Goal: Information Seeking & Learning: Find specific fact

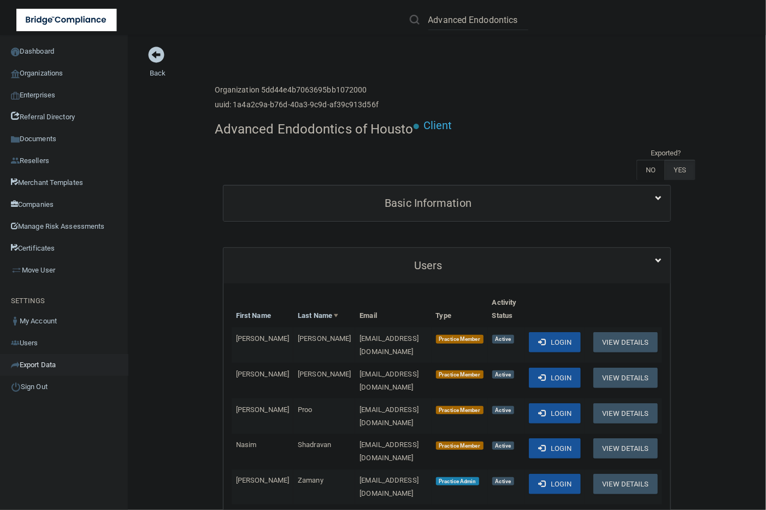
scroll to position [137, 0]
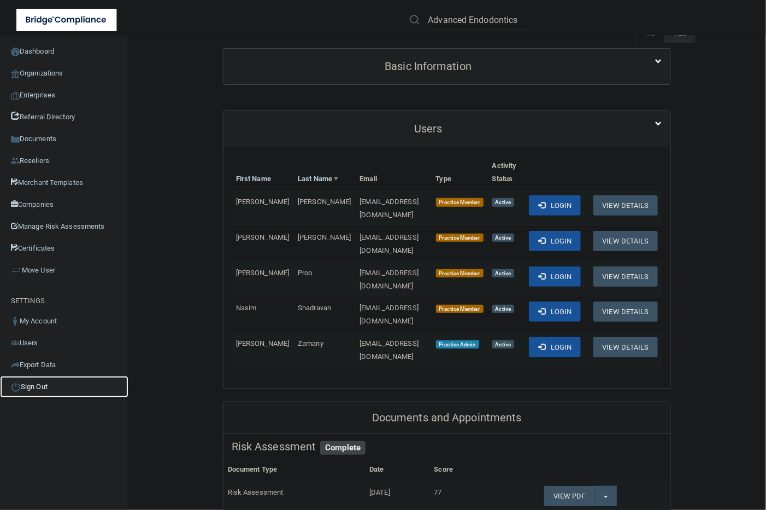
click at [33, 388] on link "Sign Out" at bounding box center [64, 387] width 128 height 22
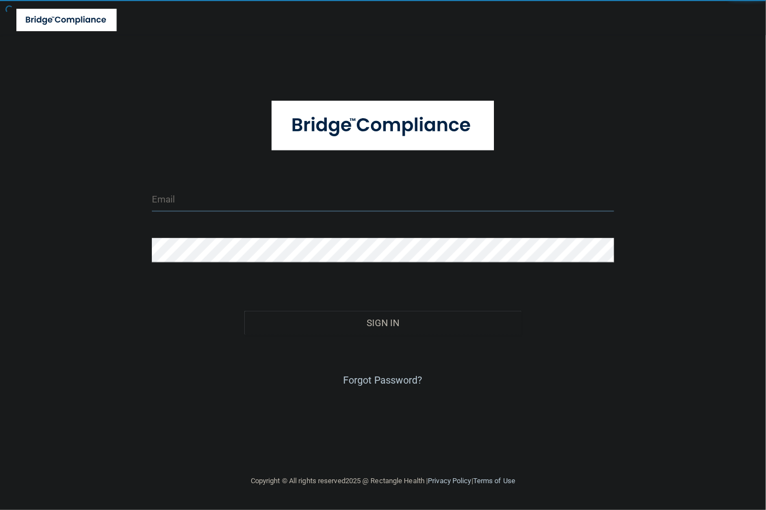
type input "tbrown@rectanglehealth.com"
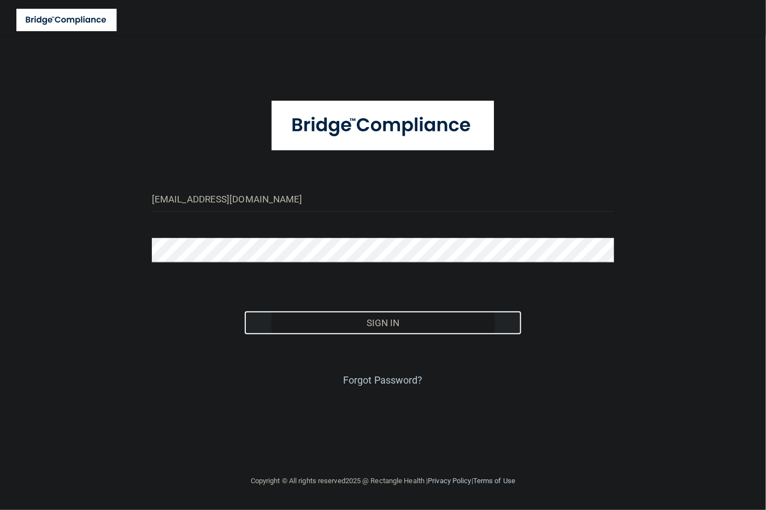
click at [357, 321] on button "Sign In" at bounding box center [383, 323] width 278 height 24
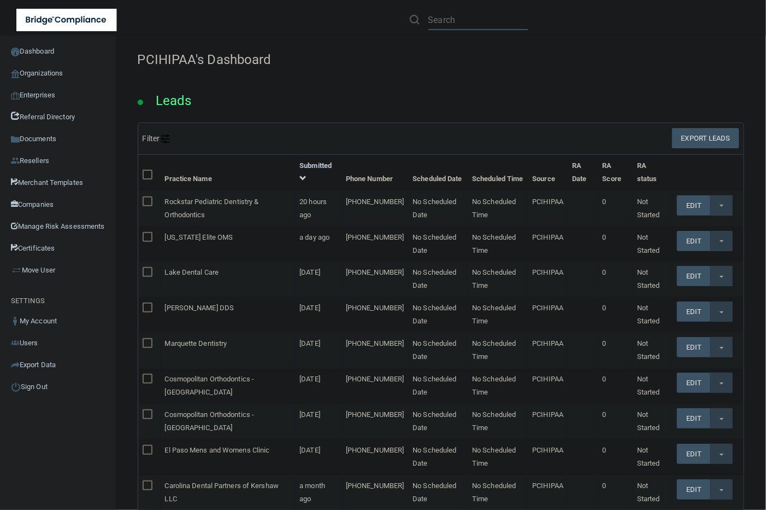
click at [468, 23] on input "text" at bounding box center [479, 20] width 100 height 20
paste input "Dennis C Dobbins Dmd"
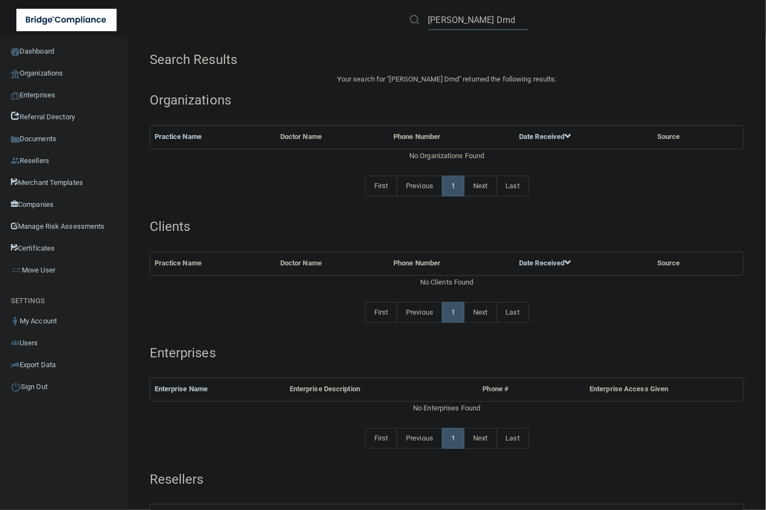
drag, startPoint x: 501, startPoint y: 17, endPoint x: 563, endPoint y: 9, distance: 62.3
click at [563, 9] on div "Dennis C Dobbins Dmd" at bounding box center [543, 19] width 298 height 39
drag, startPoint x: 466, startPoint y: 17, endPoint x: 457, endPoint y: 17, distance: 9.3
click at [457, 17] on input "Dennis C Dobbins" at bounding box center [479, 20] width 100 height 20
drag, startPoint x: 458, startPoint y: 20, endPoint x: 328, endPoint y: -5, distance: 132.5
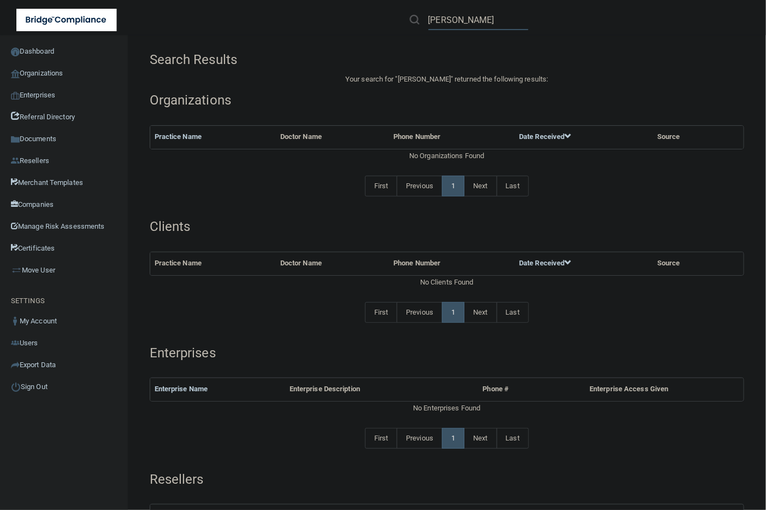
click at [328, 0] on html "Compliance HIPAA Learn More! OSHA Learn More! PCI PCI Compliance Merchant Savin…" at bounding box center [383, 255] width 766 height 510
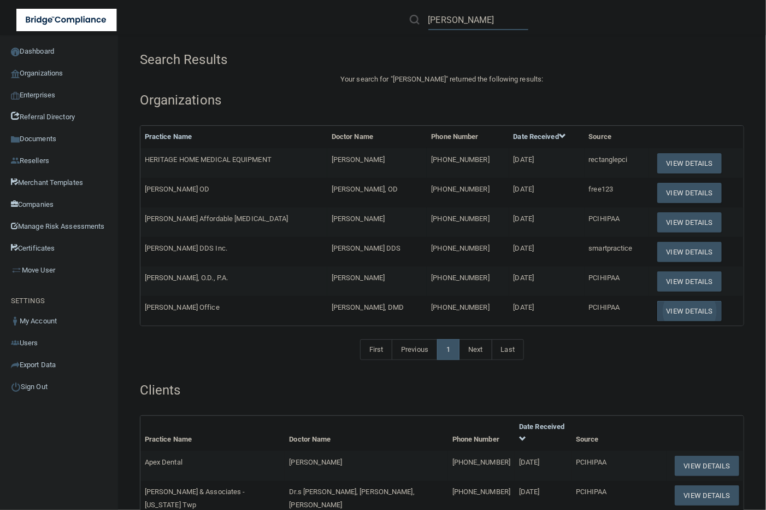
type input "Dobbins"
click at [669, 307] on button "View Details" at bounding box center [690, 311] width 65 height 20
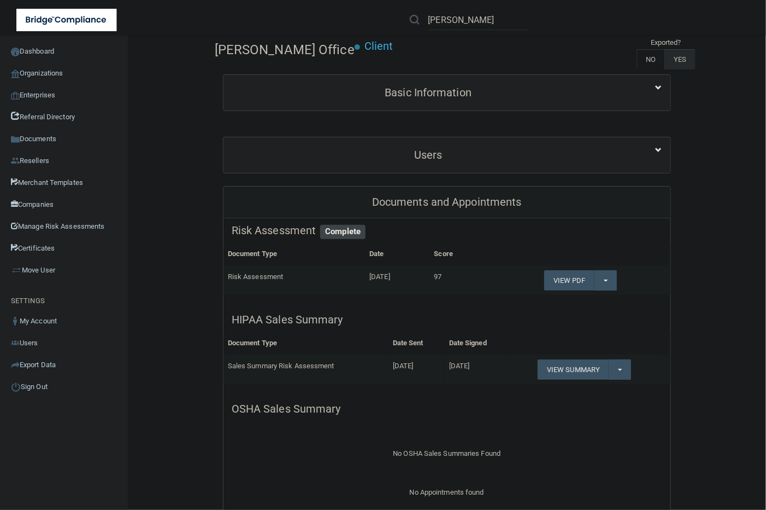
scroll to position [68, 0]
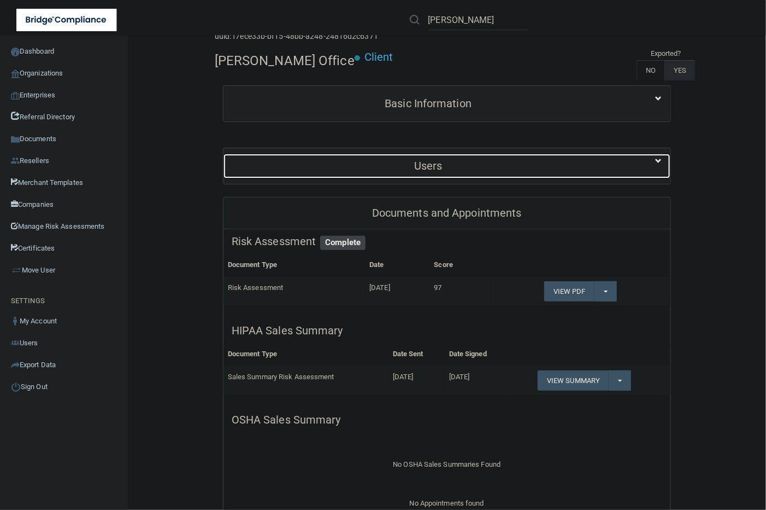
click at [394, 173] on div "Users" at bounding box center [429, 166] width 410 height 25
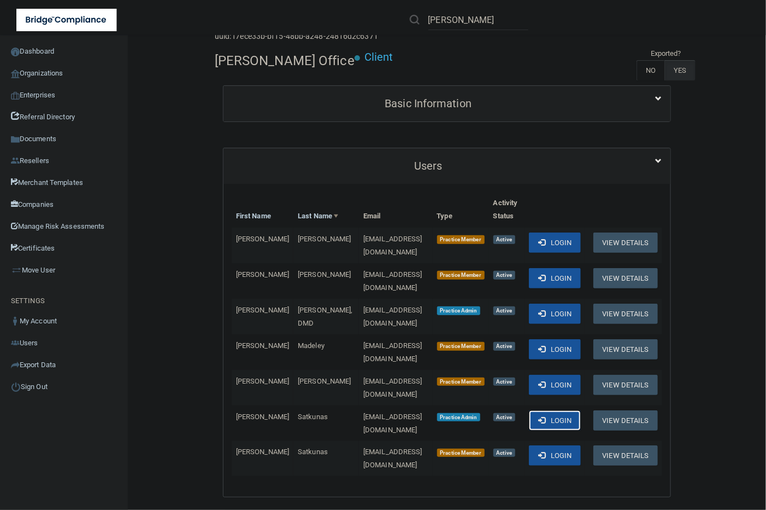
click at [551, 410] on button "Login" at bounding box center [555, 420] width 52 height 20
click at [539, 309] on span at bounding box center [542, 312] width 7 height 7
click at [596, 33] on div "Dobbins" at bounding box center [543, 19] width 298 height 39
click at [43, 386] on link "Sign Out" at bounding box center [64, 387] width 128 height 22
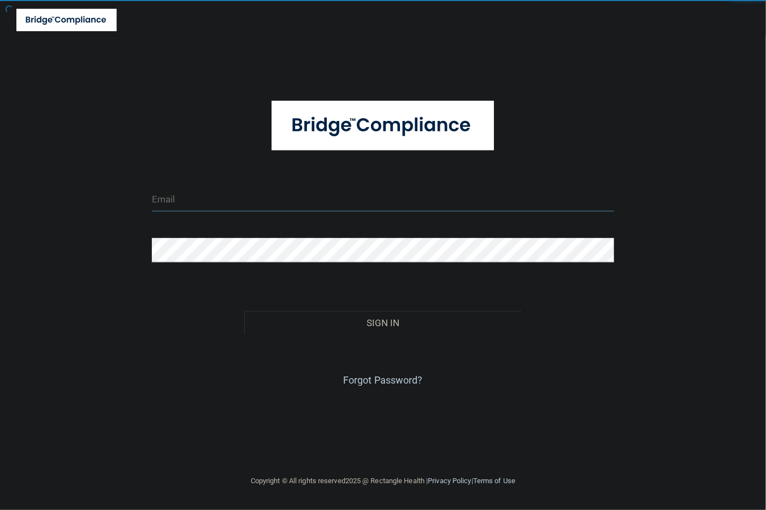
type input "tbrown@rectanglehealth.com"
